Goal: Information Seeking & Learning: Learn about a topic

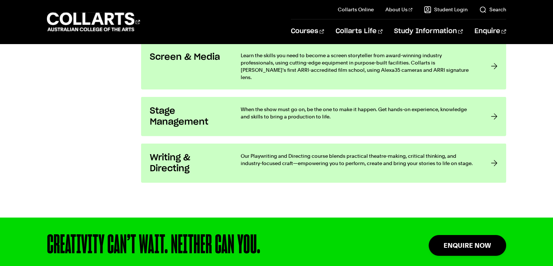
scroll to position [1346, 0]
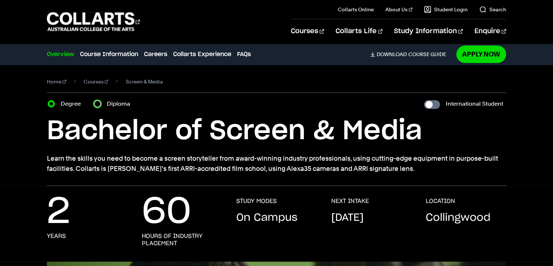
click at [96, 103] on input "Diploma" at bounding box center [97, 103] width 7 height 7
radio input "true"
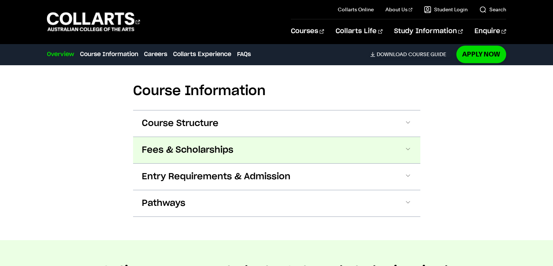
scroll to position [728, 0]
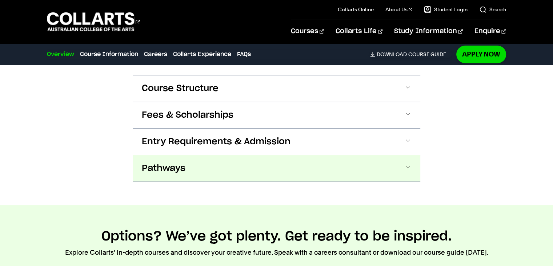
click at [0, 0] on button "Pathways" at bounding box center [0, 0] width 0 height 0
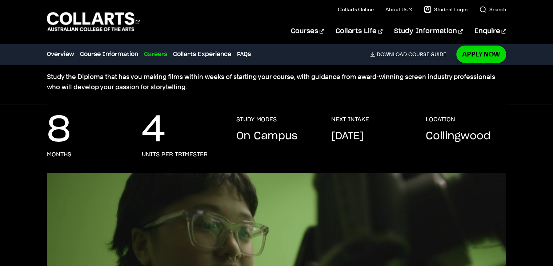
scroll to position [0, 0]
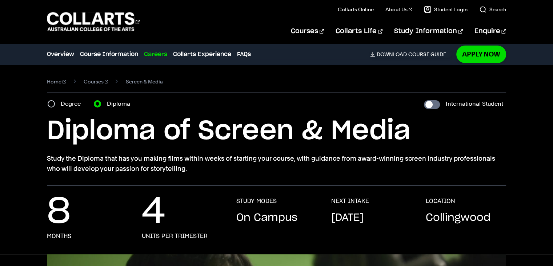
click at [68, 101] on label "Degree" at bounding box center [73, 104] width 24 height 10
click at [55, 101] on input "Degree" at bounding box center [51, 103] width 7 height 7
radio input "true"
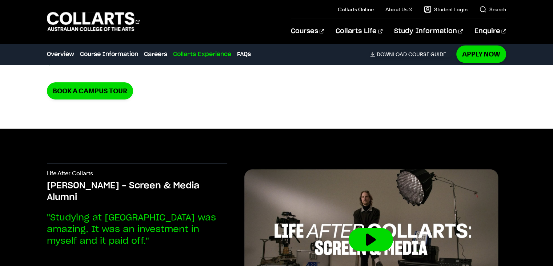
scroll to position [1892, 0]
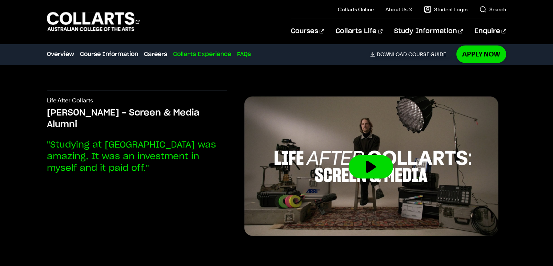
click at [244, 51] on link "FAQs" at bounding box center [244, 54] width 14 height 9
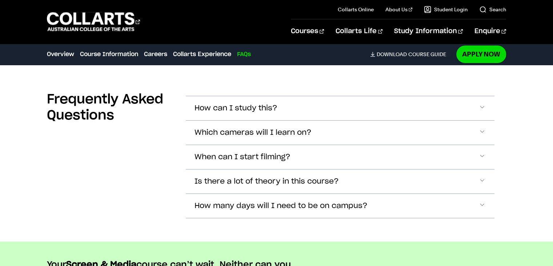
scroll to position [2828, 0]
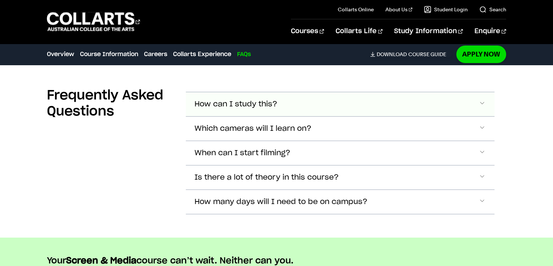
click at [333, 96] on button "How can I study this?" at bounding box center [340, 104] width 308 height 24
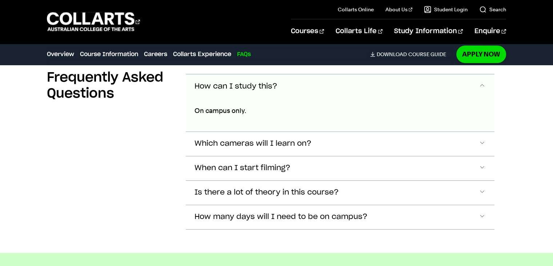
scroll to position [2847, 0]
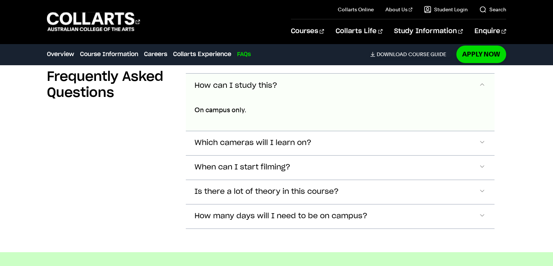
click at [336, 73] on button "How can I study this?" at bounding box center [340, 85] width 308 height 24
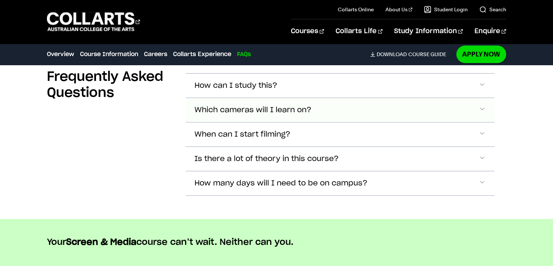
click at [327, 97] on button "Which cameras will I learn on?" at bounding box center [340, 85] width 308 height 24
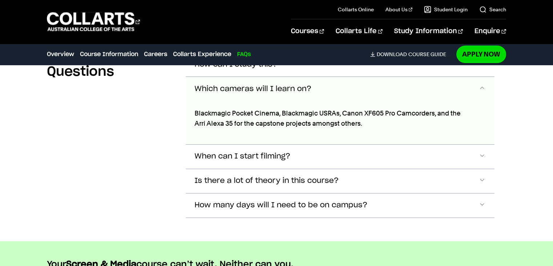
scroll to position [2871, 0]
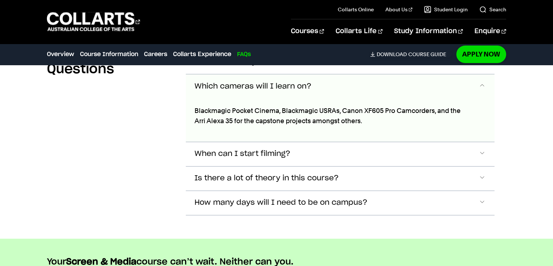
click at [320, 79] on button "Which cameras will I learn on?" at bounding box center [340, 86] width 308 height 24
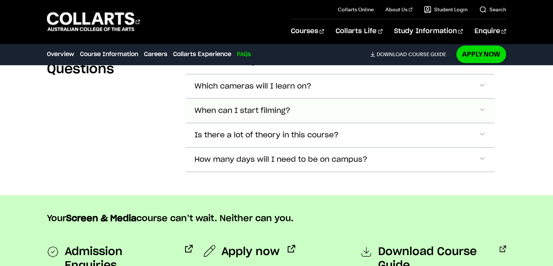
click at [312, 74] on button "When can I start filming?" at bounding box center [340, 62] width 308 height 24
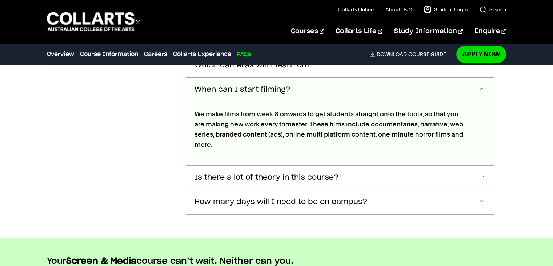
scroll to position [2894, 0]
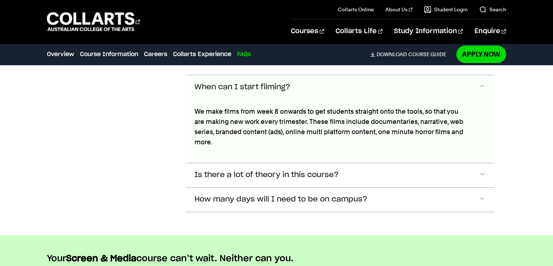
click at [316, 75] on button "When can I start filming?" at bounding box center [340, 87] width 308 height 24
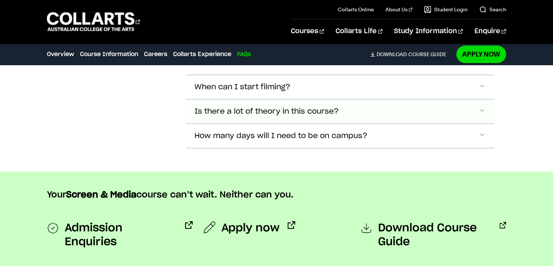
click at [278, 43] on span "Is there a lot of theory in this course?" at bounding box center [236, 38] width 83 height 8
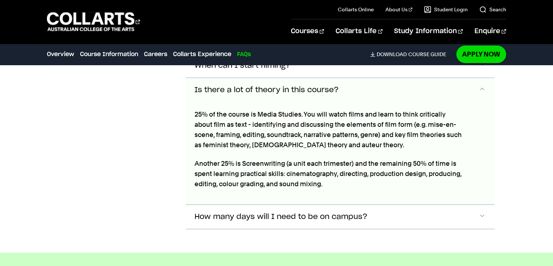
scroll to position [2918, 0]
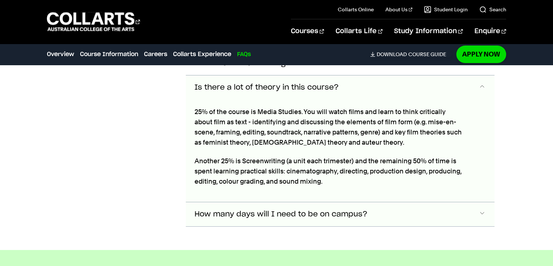
click at [290, 26] on button "How many days will I need to be on campus?" at bounding box center [340, 14] width 308 height 24
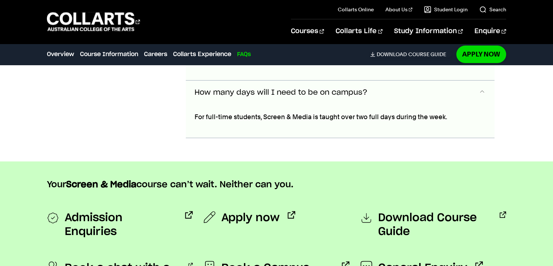
scroll to position [3044, 0]
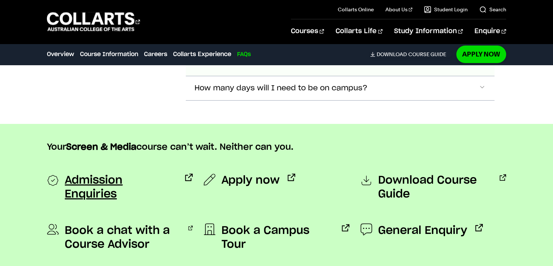
click at [130, 173] on span "Admission Enquiries" at bounding box center [121, 187] width 112 height 28
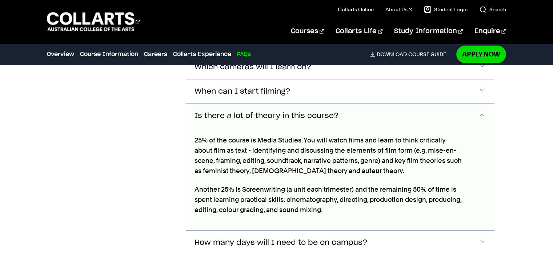
scroll to position [2789, 0]
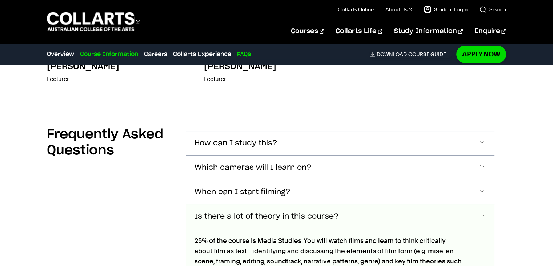
click at [88, 53] on link "Course Information" at bounding box center [109, 54] width 58 height 9
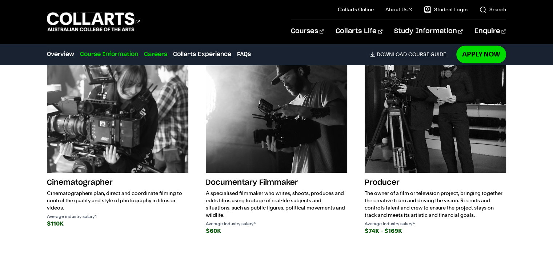
scroll to position [684, 0]
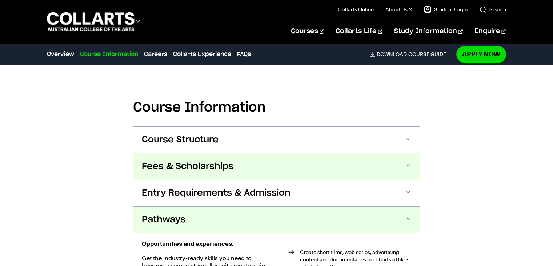
click at [212, 164] on span "Fees & Scholarships" at bounding box center [188, 166] width 92 height 12
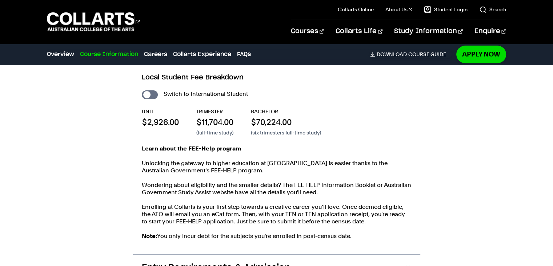
scroll to position [731, 0]
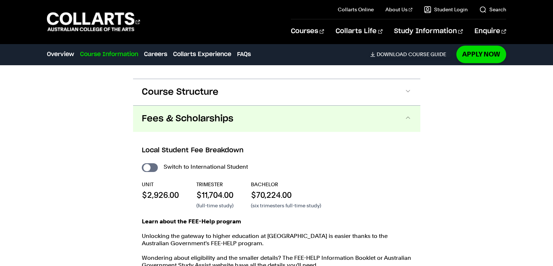
drag, startPoint x: 92, startPoint y: 170, endPoint x: 92, endPoint y: 166, distance: 4.7
click at [407, 116] on span at bounding box center [408, 118] width 7 height 9
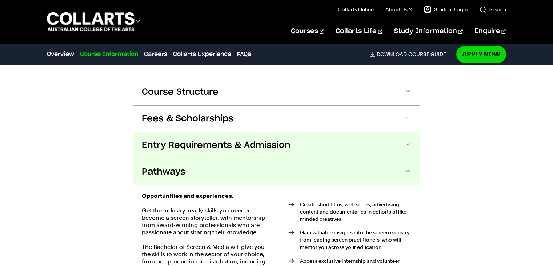
click at [225, 150] on button "Entry Requirements & Admission" at bounding box center [276, 145] width 287 height 26
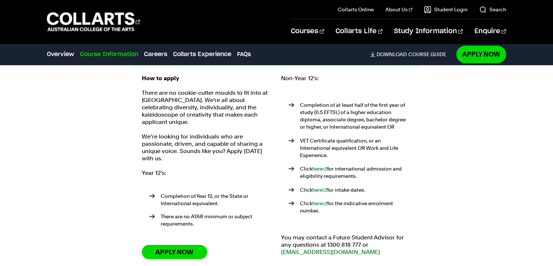
scroll to position [833, 0]
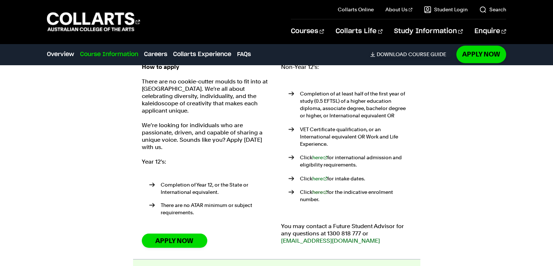
click at [318, 189] on link "here" at bounding box center [319, 192] width 15 height 6
click at [321, 175] on link "here" at bounding box center [319, 178] width 15 height 6
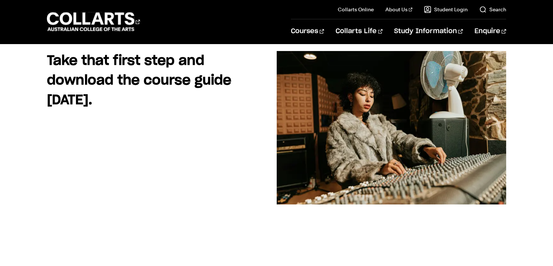
scroll to position [73, 0]
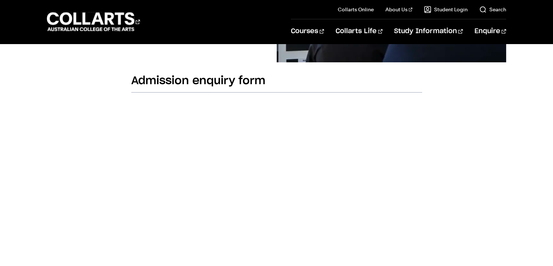
scroll to position [228, 0]
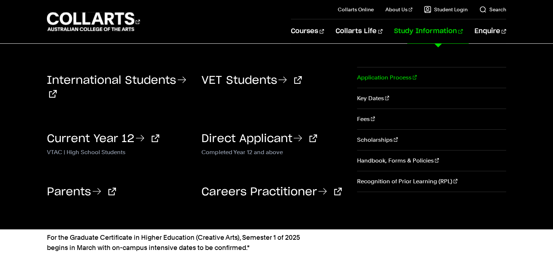
click at [373, 79] on link "Application Process" at bounding box center [431, 77] width 149 height 20
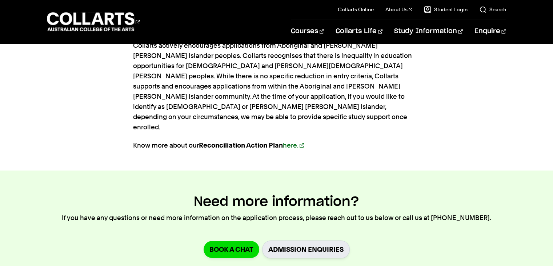
scroll to position [1091, 0]
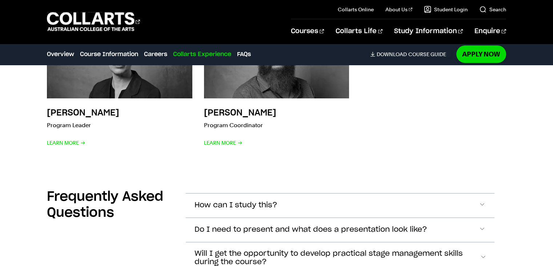
scroll to position [1964, 0]
